Goal: Information Seeking & Learning: Learn about a topic

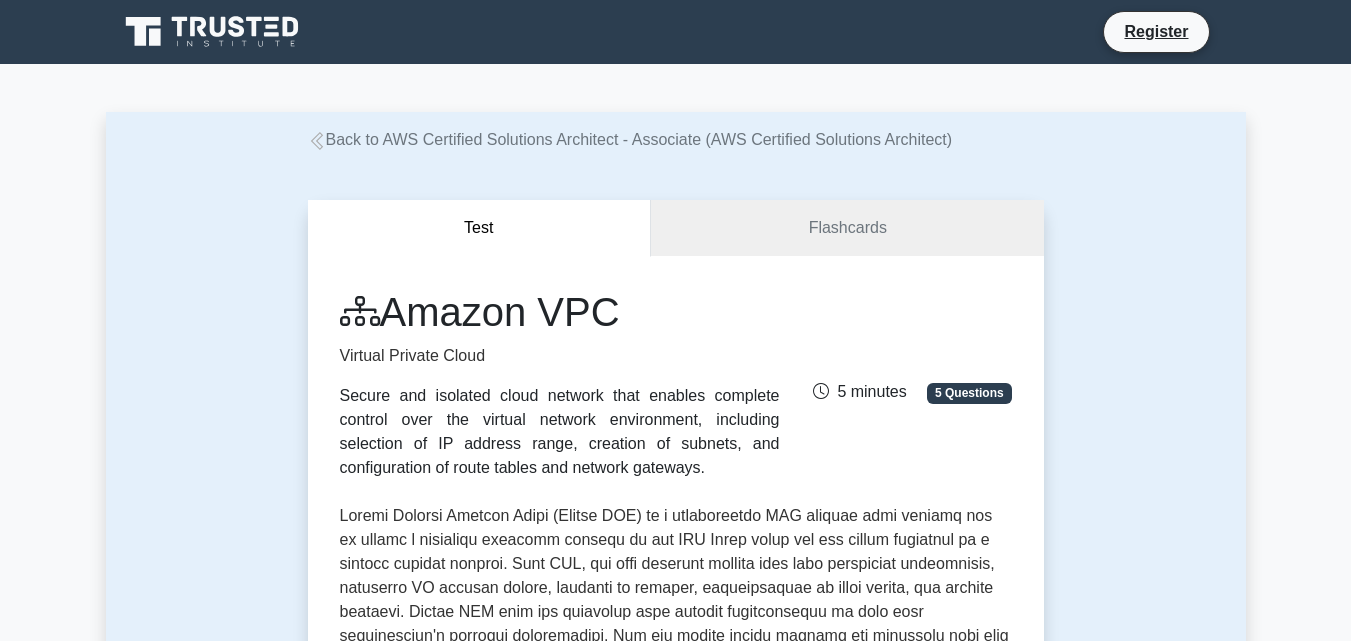
click at [318, 142] on icon at bounding box center [317, 141] width 18 height 18
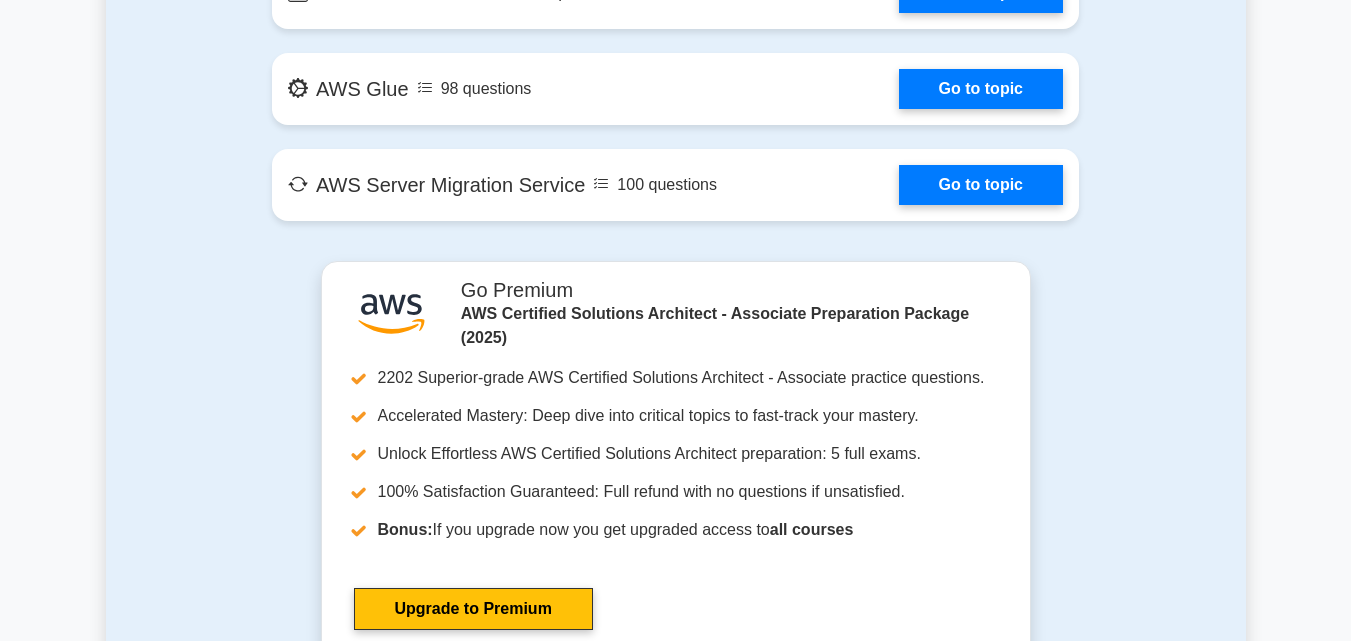
scroll to position [3400, 0]
